Goal: Transaction & Acquisition: Purchase product/service

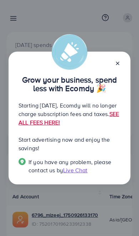
click at [90, 123] on link "SEE ALL FEES HERE!" at bounding box center [68, 118] width 100 height 16
click at [116, 58] on div "Grow your business, spend less with Ecomdy 🎉 Starting [DATE], Ecomdy will no lo…" at bounding box center [70, 118] width 122 height 133
click at [119, 61] on icon at bounding box center [117, 63] width 6 height 6
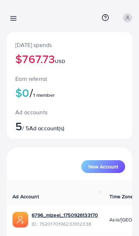
click at [12, 21] on icon at bounding box center [13, 18] width 7 height 7
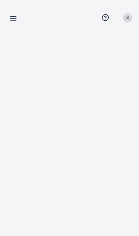
click at [11, 21] on icon at bounding box center [13, 18] width 7 height 7
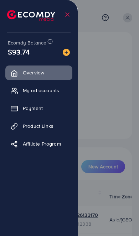
click at [26, 104] on link "Payment" at bounding box center [38, 108] width 67 height 14
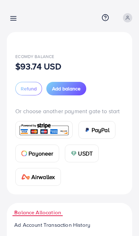
click at [59, 87] on span "Add balance" at bounding box center [66, 88] width 28 height 7
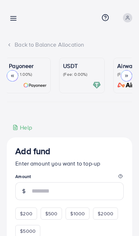
scroll to position [0, 130]
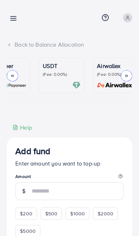
click at [55, 73] on p "(Fee: 0.00%)" at bounding box center [62, 74] width 38 height 6
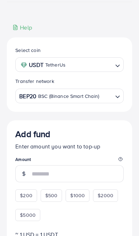
scroll to position [115, 0]
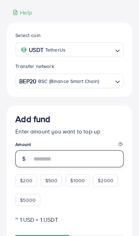
click at [76, 160] on input "number" at bounding box center [78, 158] width 92 height 17
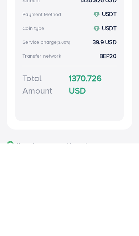
scroll to position [397, 0]
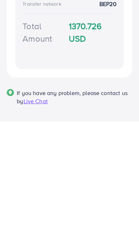
type input "****"
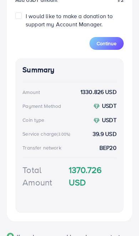
click at [107, 44] on span "Continue" at bounding box center [106, 43] width 20 height 7
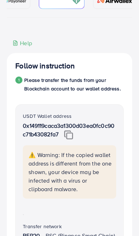
click at [73, 139] on img at bounding box center [68, 134] width 9 height 9
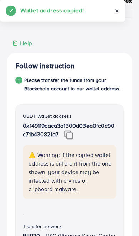
scroll to position [85, 0]
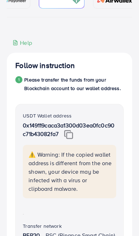
click at [73, 139] on img at bounding box center [68, 134] width 9 height 9
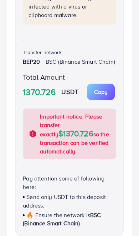
scroll to position [260, 0]
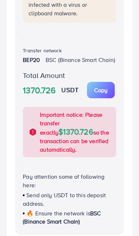
click at [104, 94] on p "Copy" at bounding box center [101, 90] width 14 height 9
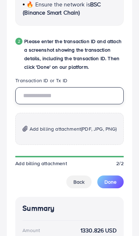
click at [77, 104] on input "text" at bounding box center [69, 95] width 108 height 17
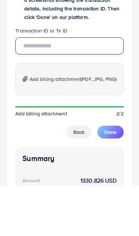
click at [82, 87] on input "text" at bounding box center [69, 95] width 108 height 17
paste input "**********"
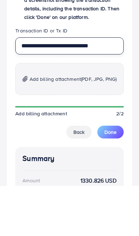
type input "**********"
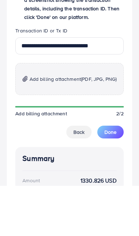
click at [70, 125] on span "Add billing attachment (PDF, JPG, PNG)" at bounding box center [72, 129] width 87 height 9
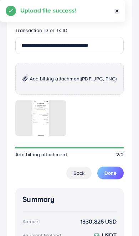
click at [117, 179] on button "Done" at bounding box center [110, 172] width 26 height 13
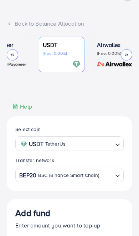
scroll to position [0, 0]
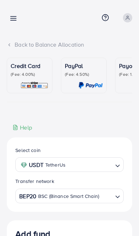
click at [11, 17] on line at bounding box center [14, 17] width 6 height 0
